Goal: Navigation & Orientation: Find specific page/section

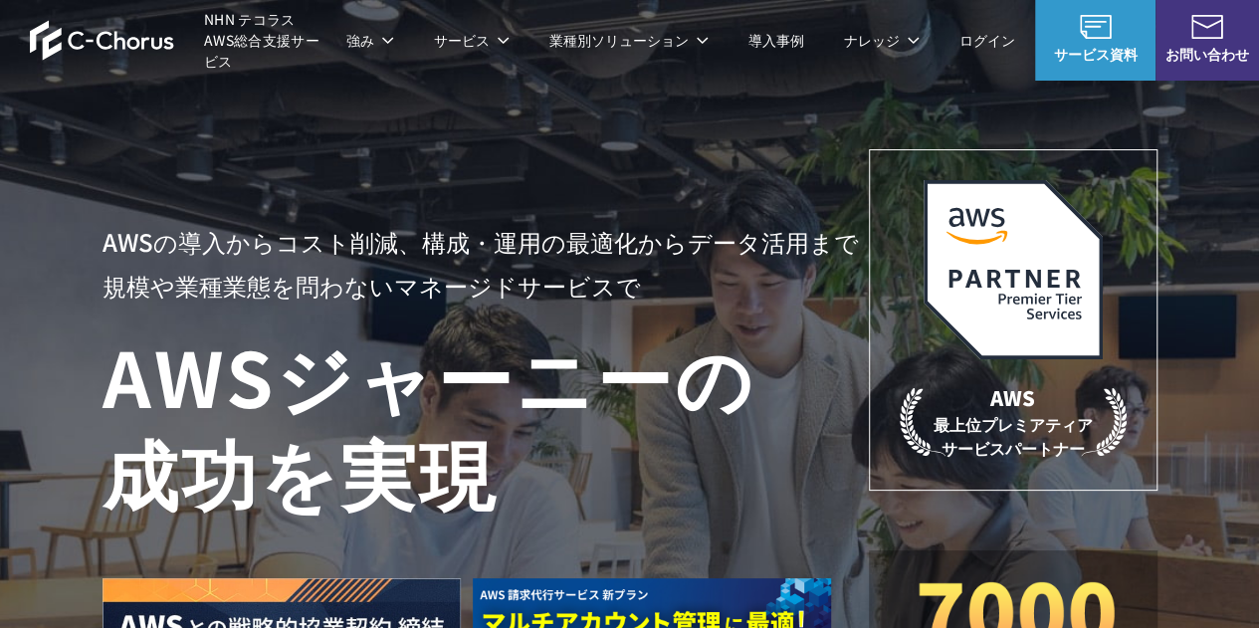
click at [229, 39] on span "NHN テコラス AWS総合支援サービス" at bounding box center [265, 40] width 122 height 63
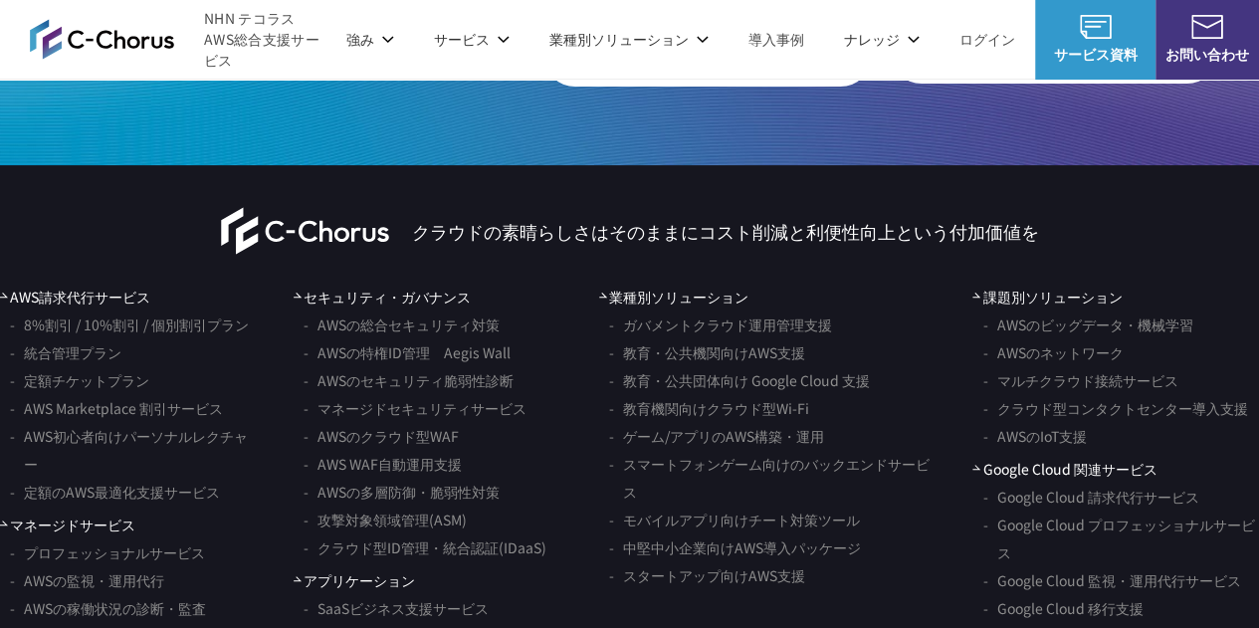
scroll to position [11482, 0]
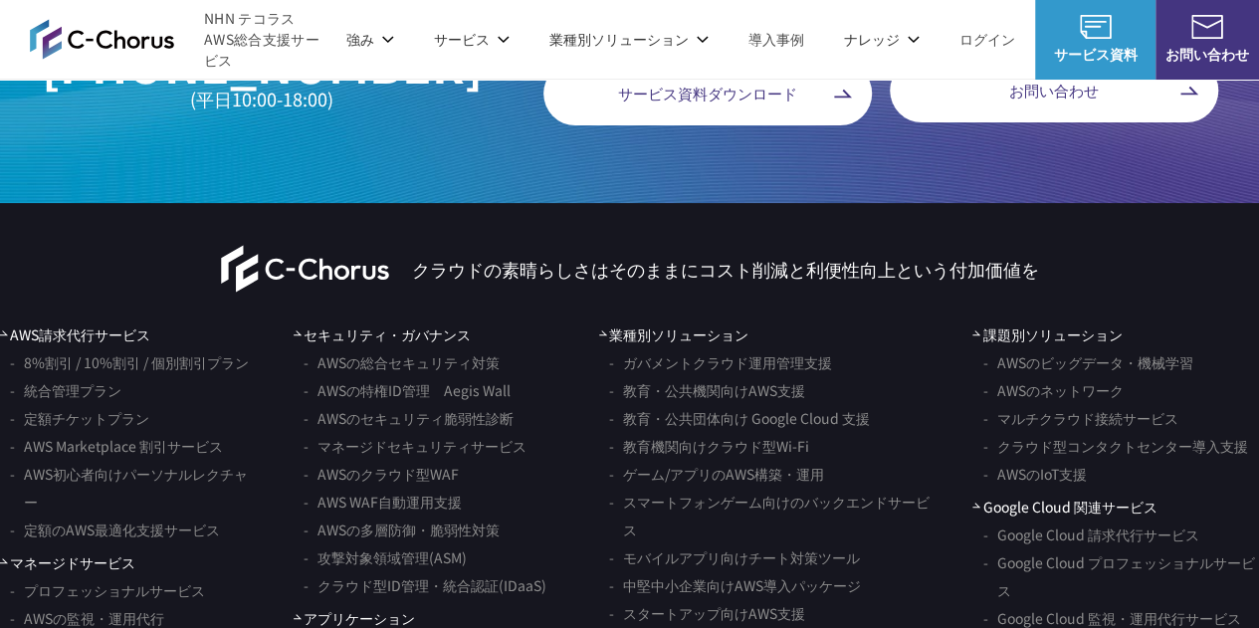
click at [99, 29] on img at bounding box center [102, 39] width 144 height 41
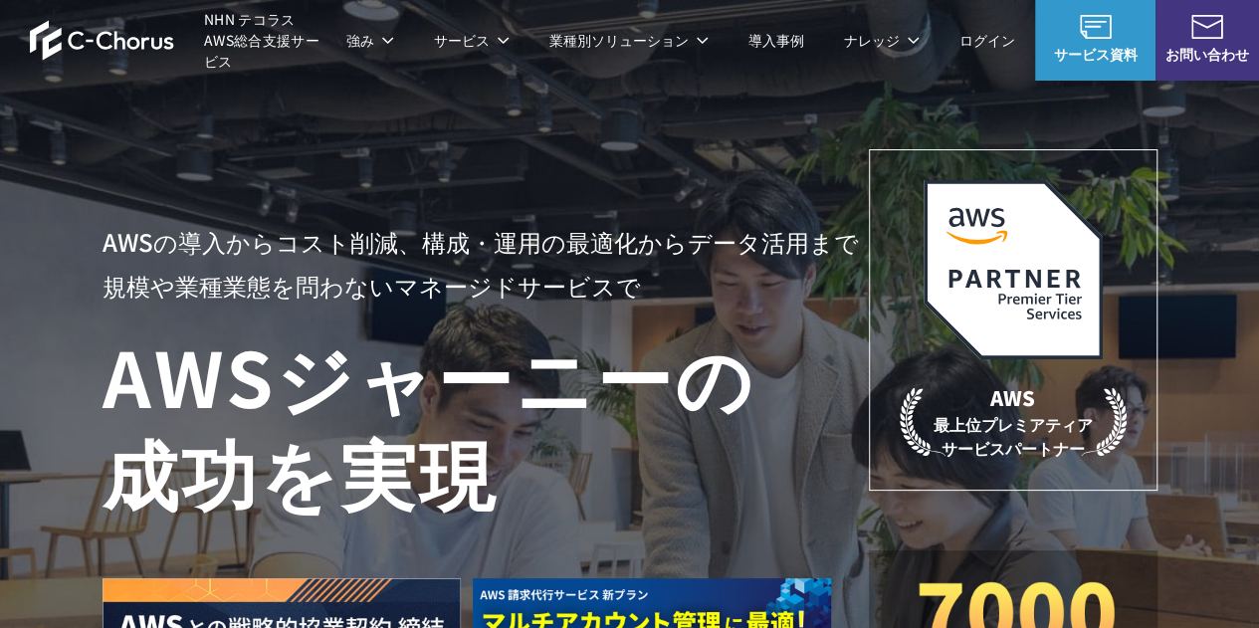
click at [241, 33] on span "NHN テコラス AWS総合支援サービス" at bounding box center [265, 40] width 122 height 63
